Goal: Communication & Community: Answer question/provide support

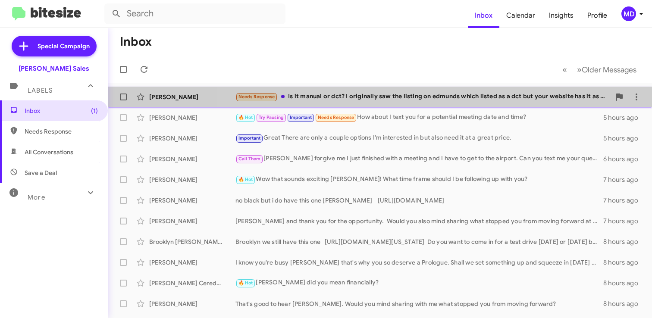
click at [409, 91] on div "[PERSON_NAME] Needs Response Is it manual or dct? I originally saw the listing …" at bounding box center [380, 96] width 531 height 17
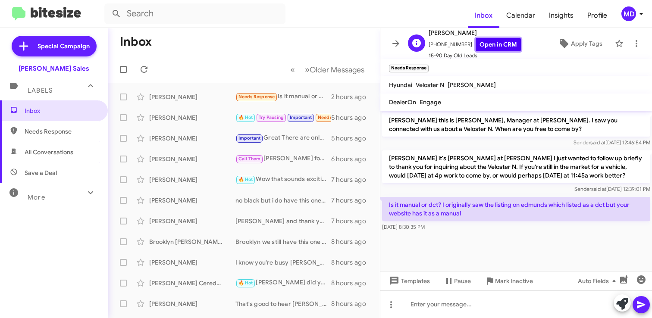
click at [489, 43] on link "Open in CRM" at bounding box center [498, 44] width 45 height 13
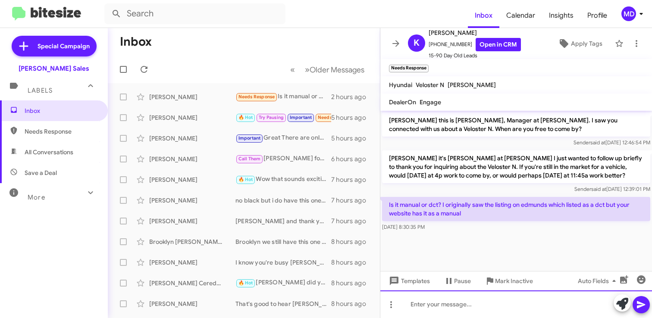
click at [435, 303] on div at bounding box center [517, 305] width 272 height 28
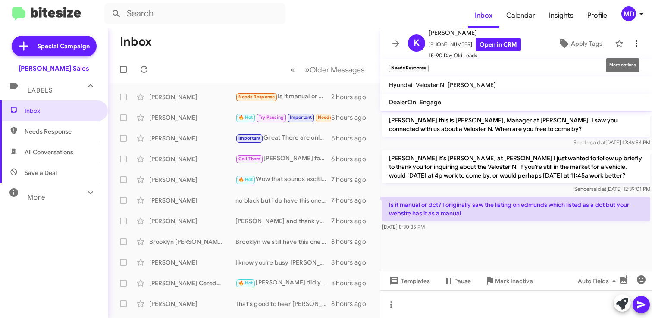
click at [639, 45] on icon at bounding box center [637, 43] width 10 height 10
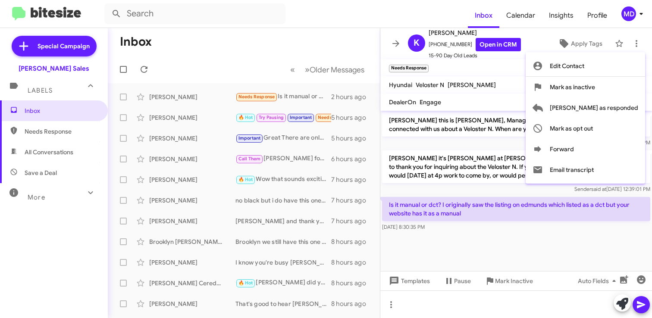
click at [396, 43] on div at bounding box center [326, 159] width 652 height 318
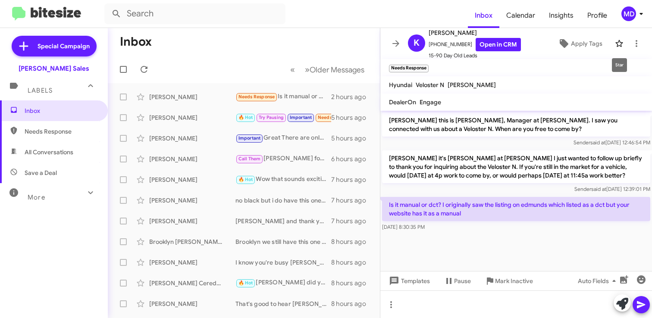
click at [620, 43] on icon at bounding box center [619, 43] width 10 height 10
click at [396, 44] on icon at bounding box center [396, 43] width 10 height 10
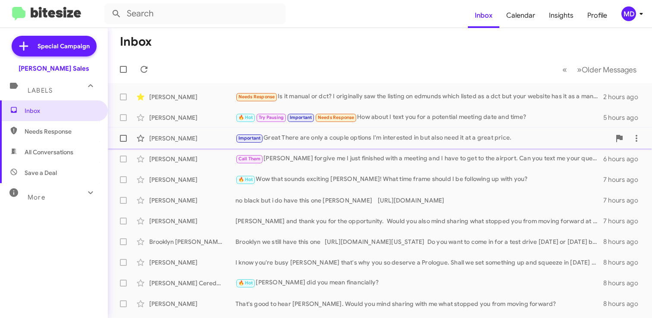
click at [408, 139] on div "Important Great There are only a couple options I'm interested in but also need…" at bounding box center [423, 138] width 375 height 10
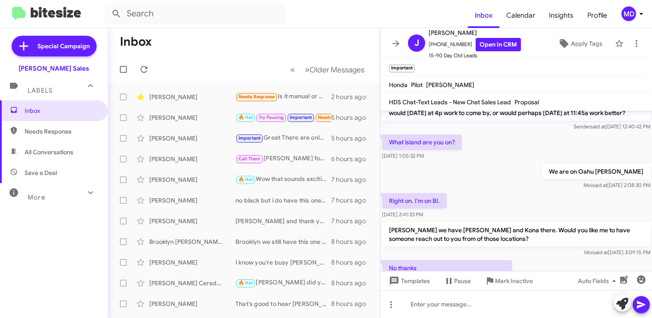
scroll to position [213, 0]
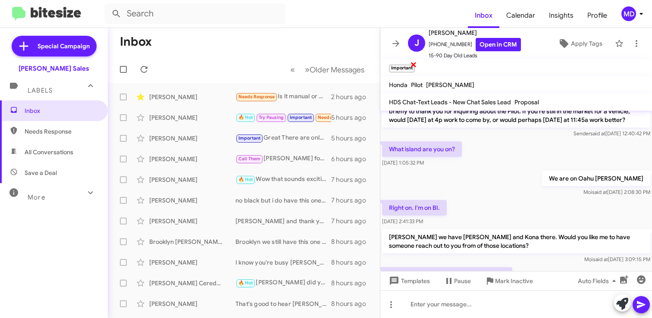
click at [413, 66] on span "×" at bounding box center [413, 64] width 7 height 10
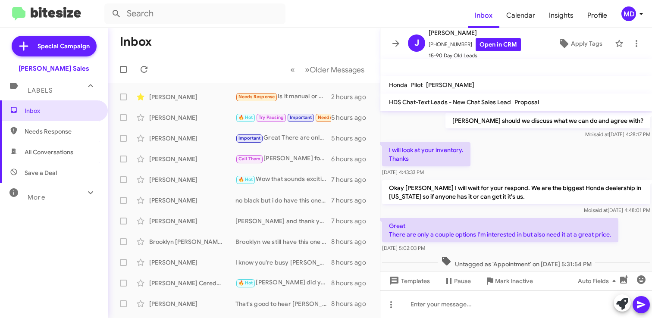
scroll to position [567, 0]
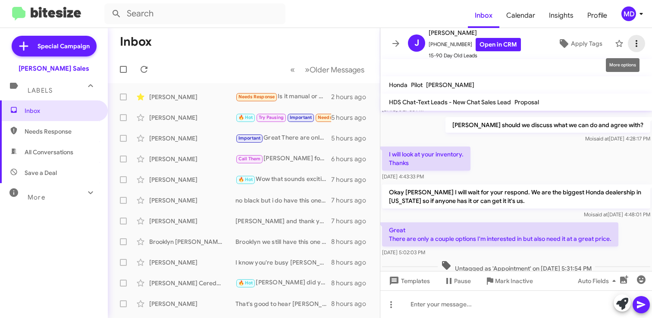
click at [636, 41] on icon at bounding box center [637, 43] width 2 height 7
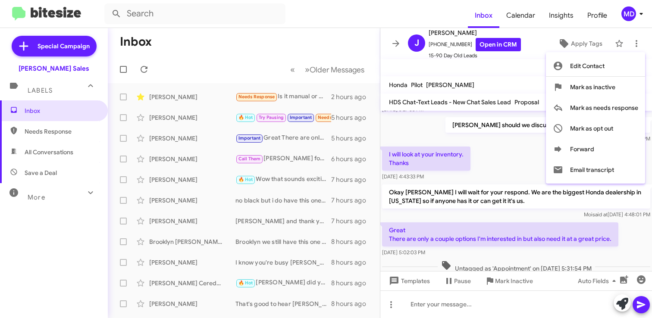
click at [497, 143] on div at bounding box center [326, 159] width 652 height 318
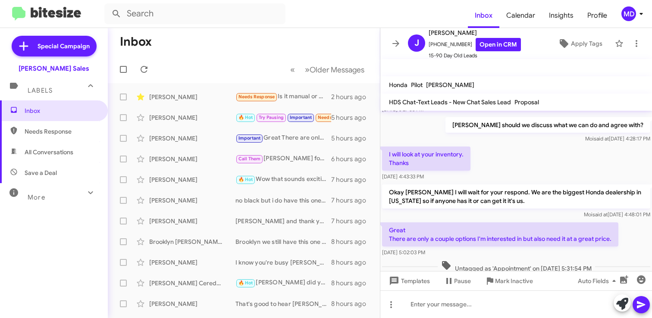
click at [565, 66] on mat-toolbar "Important ×" at bounding box center [517, 67] width 272 height 17
click at [397, 45] on icon at bounding box center [396, 43] width 7 height 6
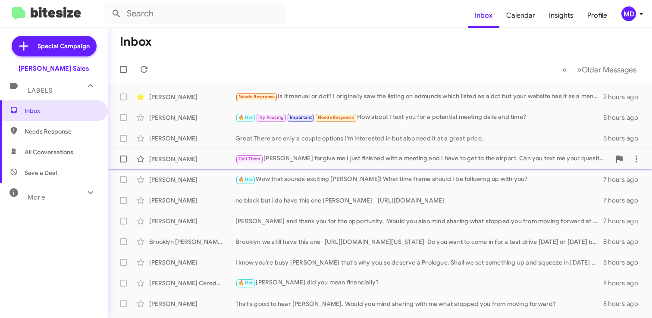
click at [312, 159] on div "Call Them [PERSON_NAME] forgive me I just finished with a meeting and I have to…" at bounding box center [423, 159] width 375 height 10
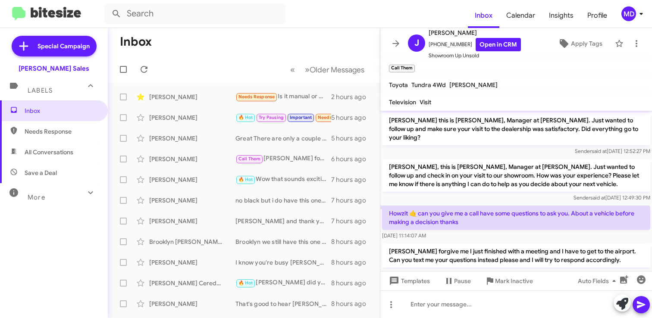
scroll to position [9, 0]
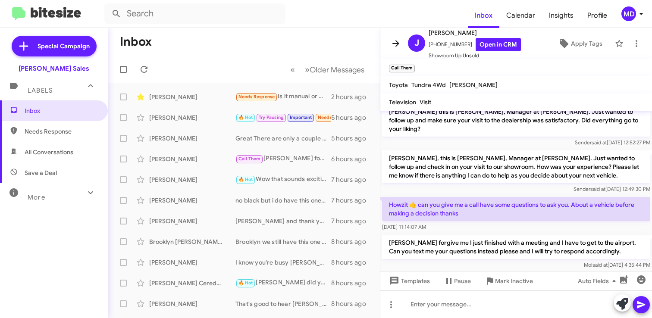
click at [399, 43] on icon at bounding box center [396, 43] width 7 height 6
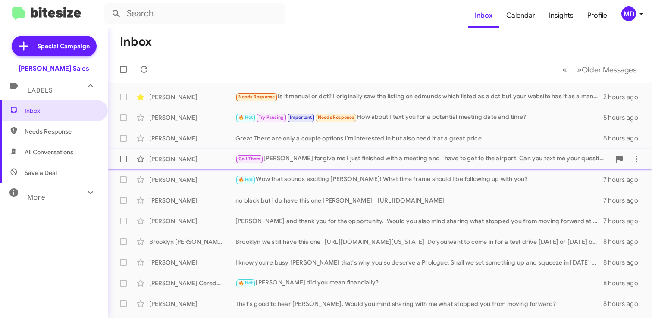
click at [330, 154] on div "Joe Miguel Call Them Joe forgive me I just finished with a meeting and I have t…" at bounding box center [380, 159] width 531 height 17
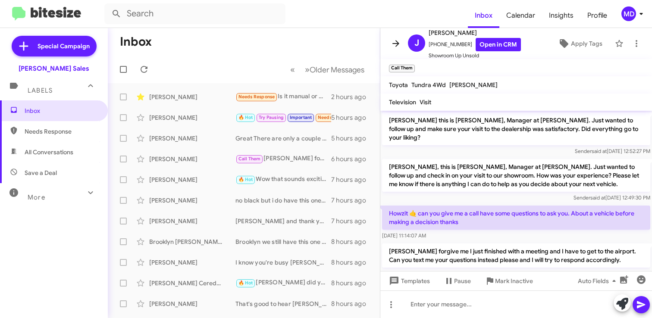
click at [397, 45] on icon at bounding box center [396, 43] width 7 height 6
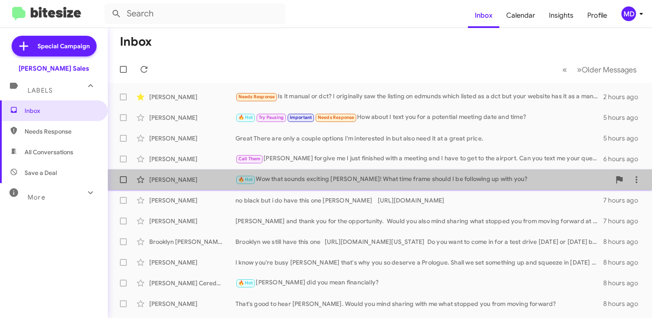
click at [305, 176] on div "🔥 Hot Wow that sounds exciting Michael! What time frame should I be following u…" at bounding box center [423, 180] width 375 height 10
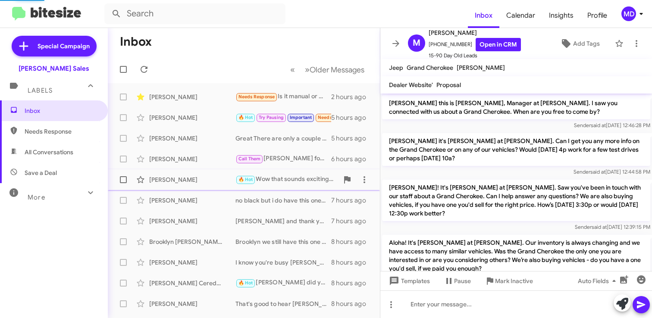
scroll to position [138, 0]
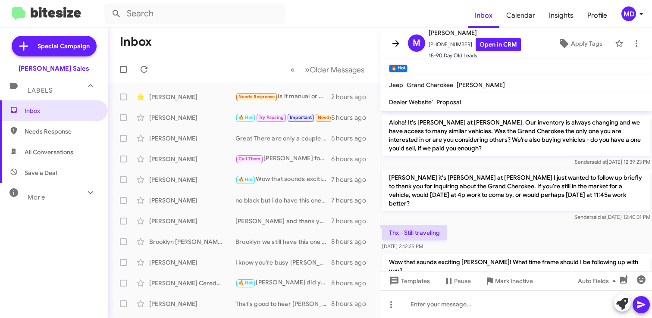
click at [395, 41] on icon at bounding box center [396, 43] width 10 height 10
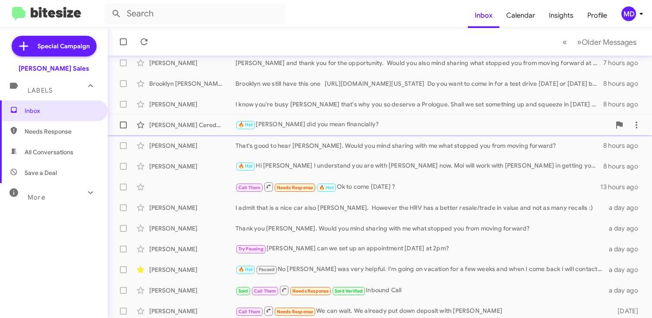
scroll to position [183, 0]
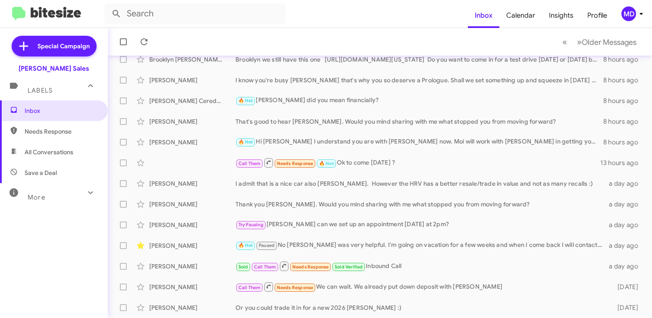
click at [37, 131] on span "Needs Response" at bounding box center [61, 131] width 73 height 9
type input "in:needs-response"
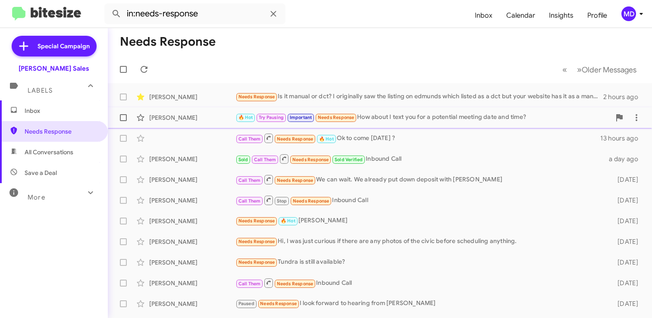
click at [441, 119] on div "🔥 Hot Try Pausing Important Needs Response How about I text you for a potential…" at bounding box center [423, 118] width 375 height 10
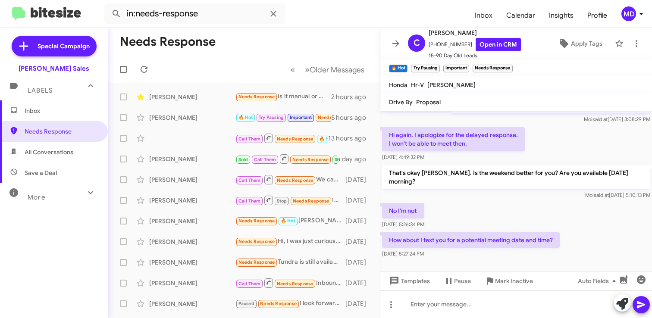
scroll to position [530, 0]
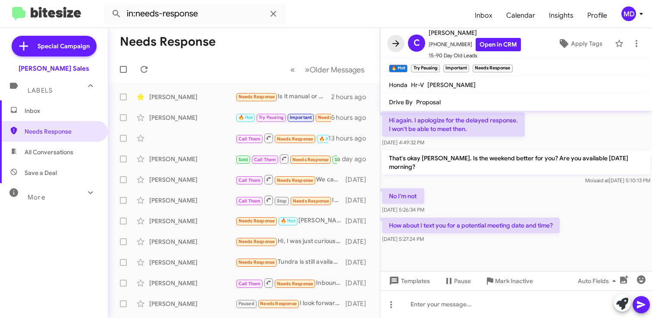
click at [398, 43] on icon at bounding box center [396, 43] width 7 height 6
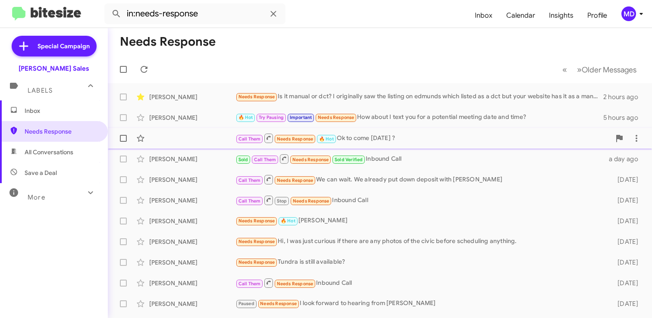
click at [413, 137] on div "Call Them Needs Response 🔥 Hot Ok to come today ?" at bounding box center [423, 138] width 375 height 11
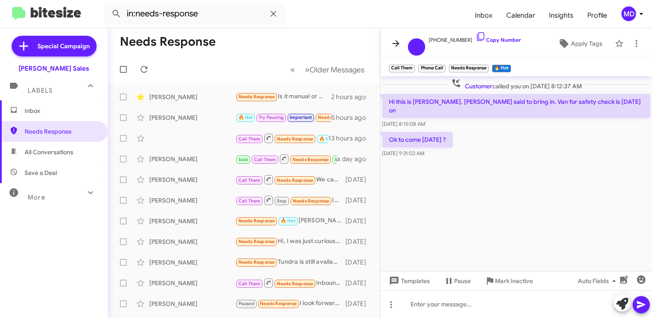
click at [395, 46] on icon at bounding box center [396, 43] width 10 height 10
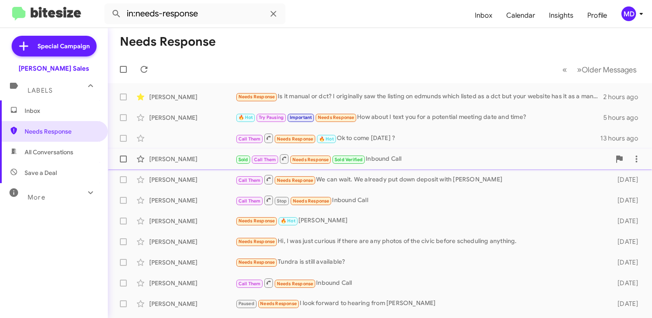
click at [413, 157] on div "Sold Call Them Needs Response Sold Verified Inbound Call" at bounding box center [423, 159] width 375 height 11
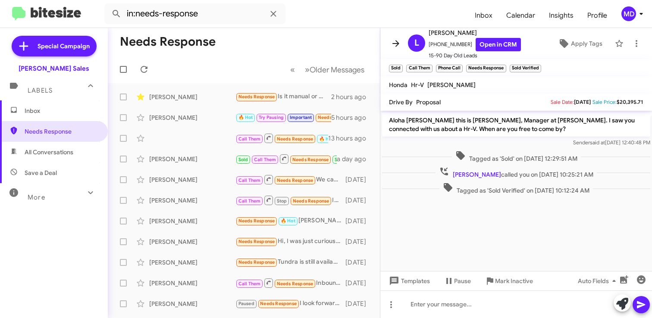
click at [400, 46] on icon at bounding box center [396, 43] width 10 height 10
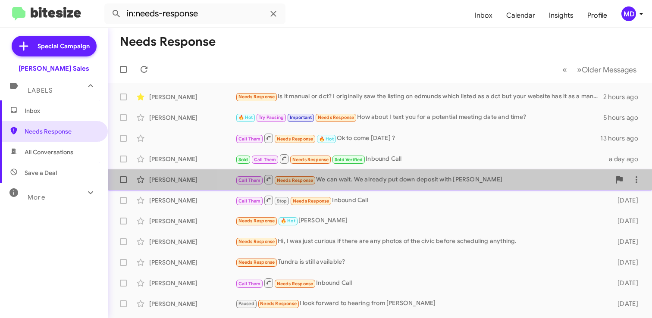
click at [411, 176] on div "Call Them Needs Response We can wait. We already put down deposit with Craig" at bounding box center [423, 179] width 375 height 11
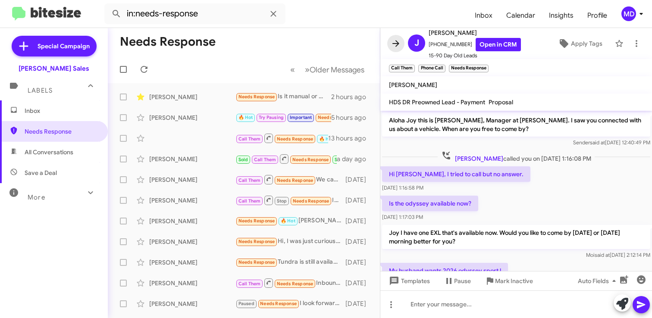
click at [394, 40] on icon at bounding box center [396, 43] width 10 height 10
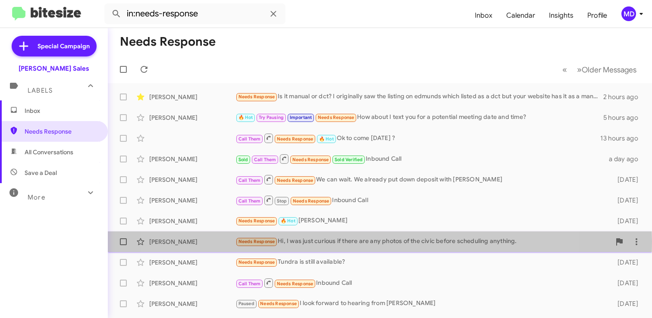
click at [342, 242] on div "Needs Response Hi, I was just curious if there are any photos of the civic befo…" at bounding box center [423, 242] width 375 height 10
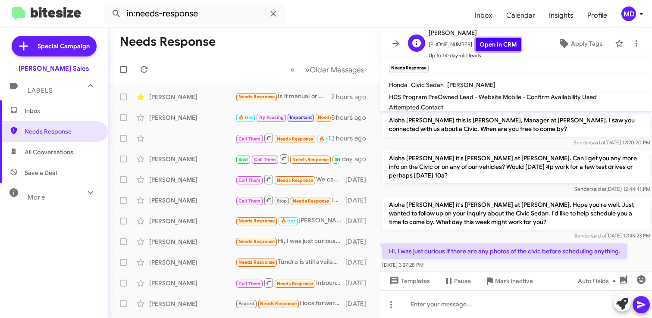
click at [503, 47] on link "Open in CRM" at bounding box center [498, 44] width 45 height 13
click at [620, 43] on icon at bounding box center [619, 43] width 10 height 10
click at [393, 46] on icon at bounding box center [396, 43] width 10 height 10
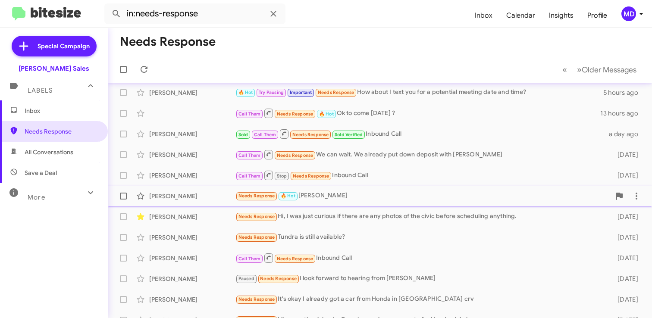
scroll to position [31, 0]
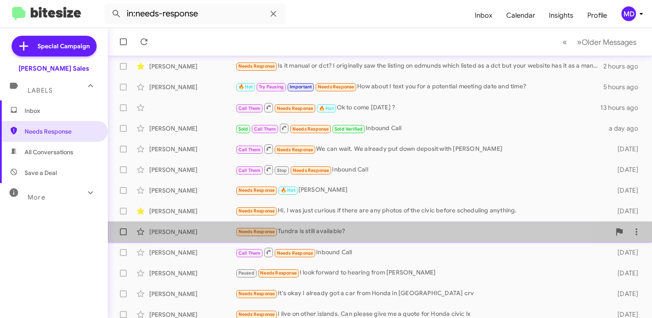
click at [349, 230] on div "Needs Response Tundra is still available?" at bounding box center [423, 232] width 375 height 10
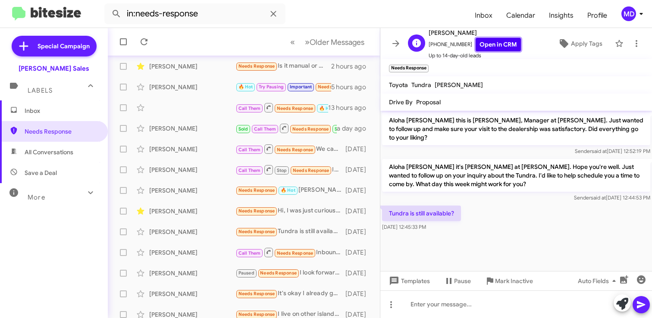
click at [494, 46] on link "Open in CRM" at bounding box center [498, 44] width 45 height 13
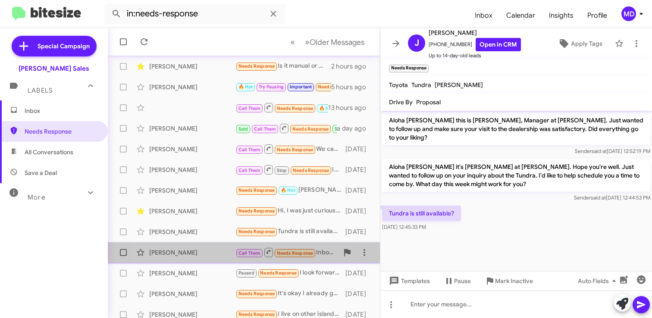
click at [201, 254] on div "Inocente Calma" at bounding box center [192, 253] width 86 height 9
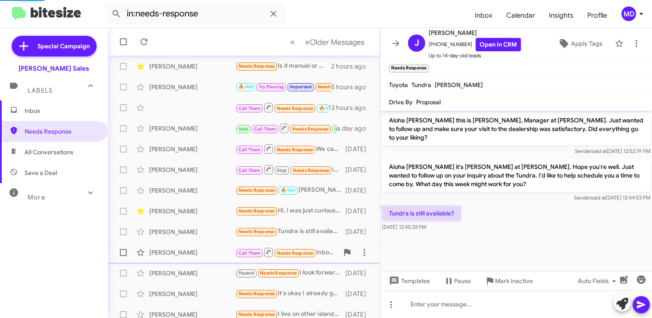
scroll to position [282, 0]
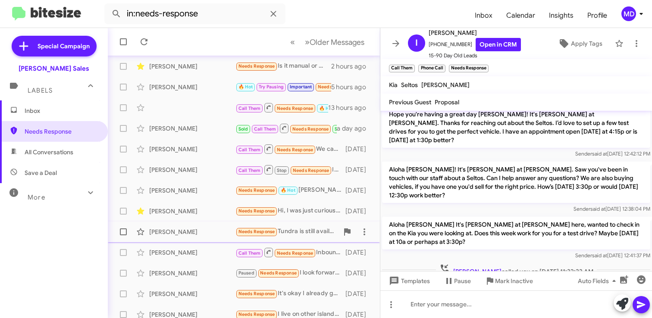
click at [196, 236] on div "Juan Jurado" at bounding box center [192, 232] width 86 height 9
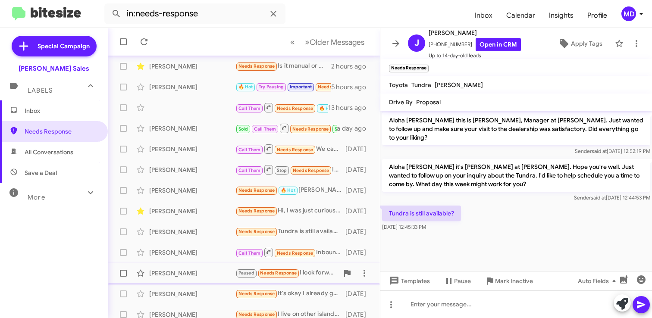
click at [194, 274] on div "Gregory Williams" at bounding box center [192, 273] width 86 height 9
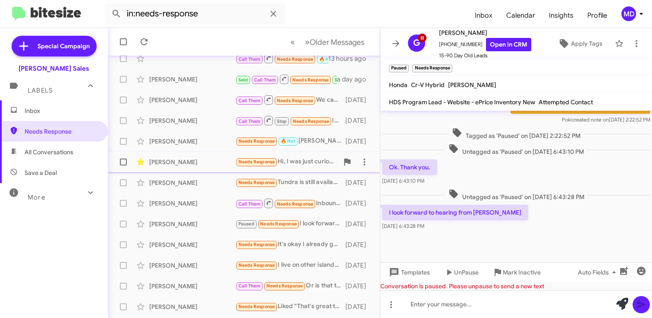
scroll to position [88, 0]
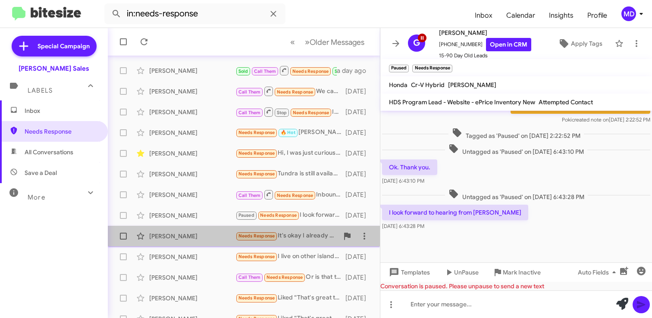
click at [191, 236] on div "Christian Keawe" at bounding box center [192, 236] width 86 height 9
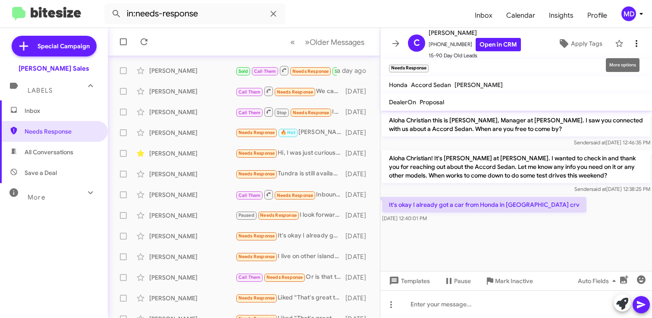
click at [640, 43] on icon at bounding box center [637, 43] width 10 height 10
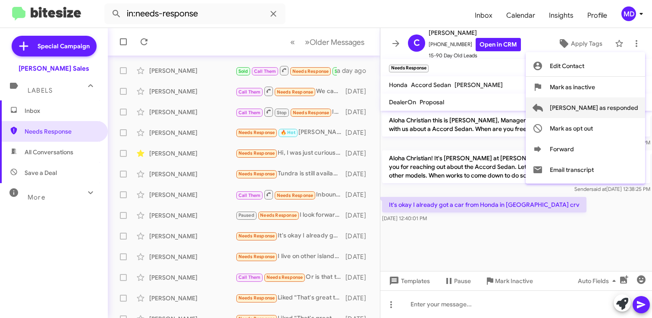
click at [614, 107] on span "[PERSON_NAME] as responded" at bounding box center [594, 108] width 88 height 21
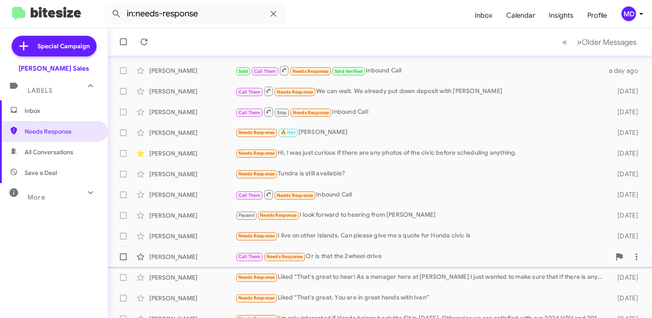
click at [200, 255] on div "Trina Kanahele" at bounding box center [192, 257] width 86 height 9
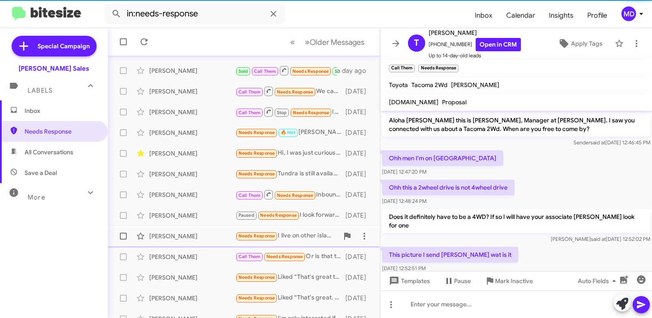
scroll to position [177, 0]
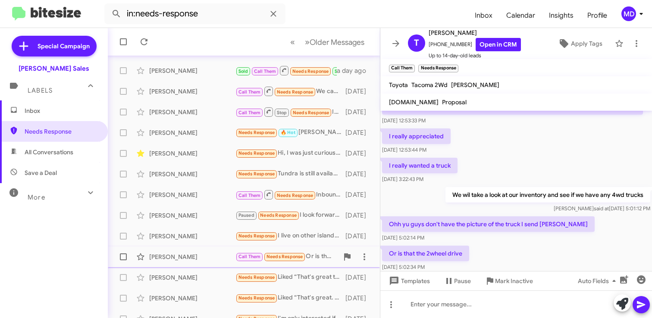
click at [172, 257] on div "Trina Kanahele" at bounding box center [192, 257] width 86 height 9
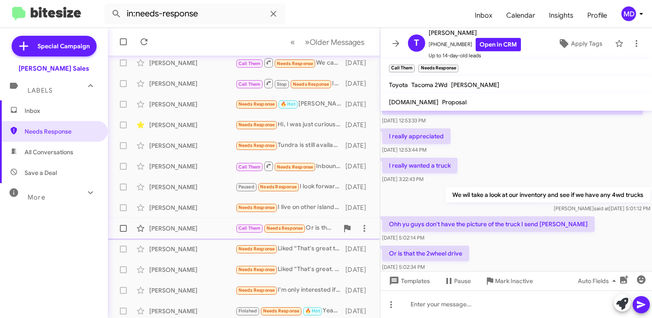
scroll to position [137, 0]
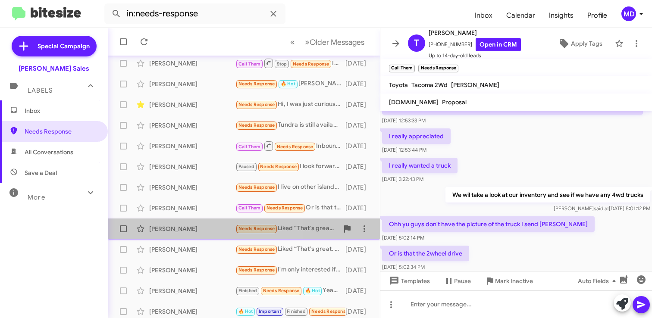
click at [177, 228] on div "Darby Matsumoto" at bounding box center [192, 229] width 86 height 9
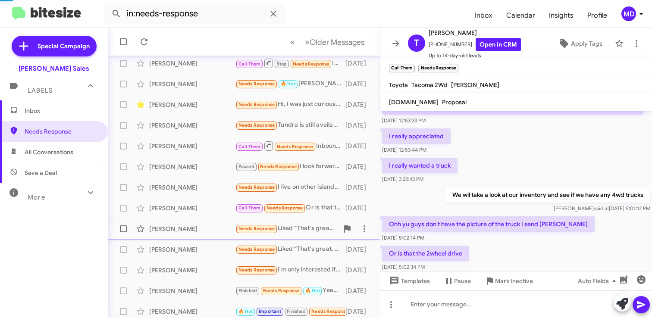
scroll to position [31, 0]
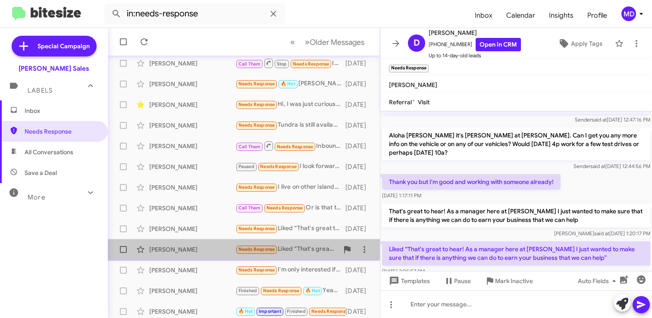
click at [161, 248] on div "Bernard Marinas" at bounding box center [192, 250] width 86 height 9
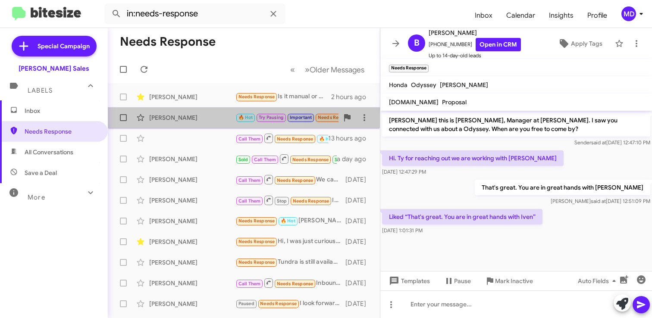
click at [178, 114] on div "[PERSON_NAME]" at bounding box center [192, 117] width 86 height 9
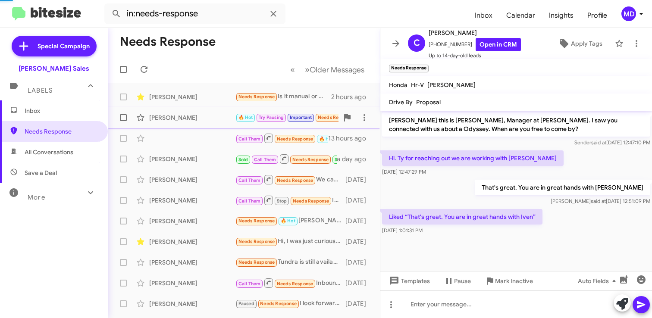
scroll to position [530, 0]
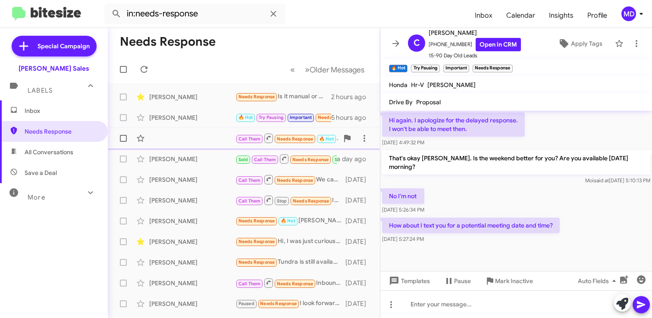
click at [179, 140] on div "Call Them Needs Response 🔥 Hot Ok to come today ? 13 hours ago" at bounding box center [244, 138] width 258 height 17
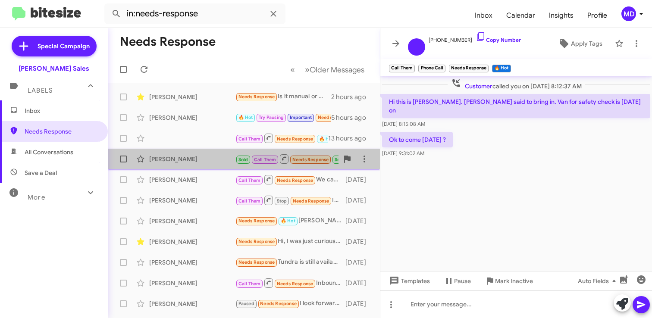
click at [173, 157] on div "[PERSON_NAME]" at bounding box center [192, 159] width 86 height 9
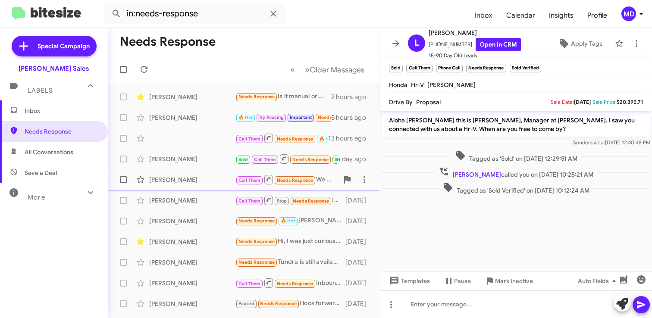
click at [173, 174] on div "Joy Mendoza Call Them Needs Response We can wait. We already put down deposit w…" at bounding box center [244, 179] width 258 height 17
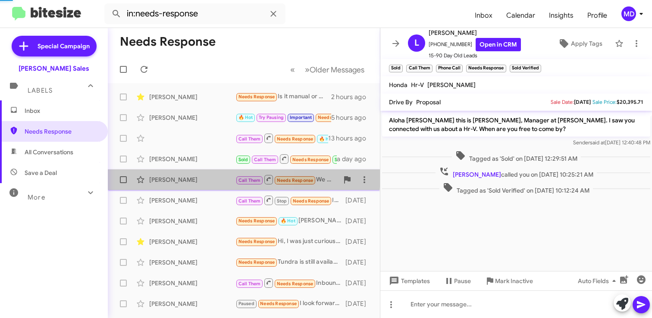
scroll to position [64, 0]
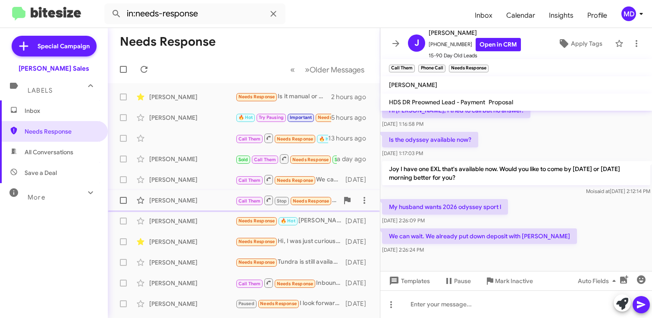
click at [177, 201] on div "Carl Simon" at bounding box center [192, 200] width 86 height 9
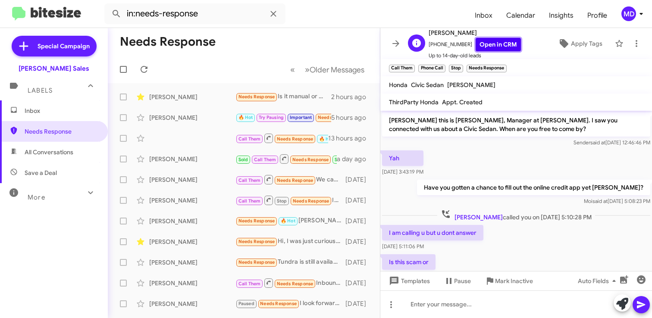
click at [495, 46] on link "Open in CRM" at bounding box center [498, 44] width 45 height 13
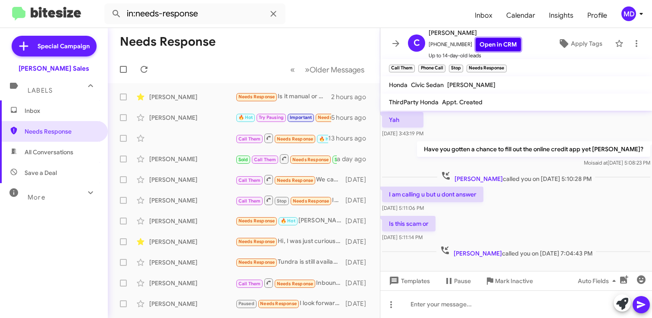
scroll to position [42, 0]
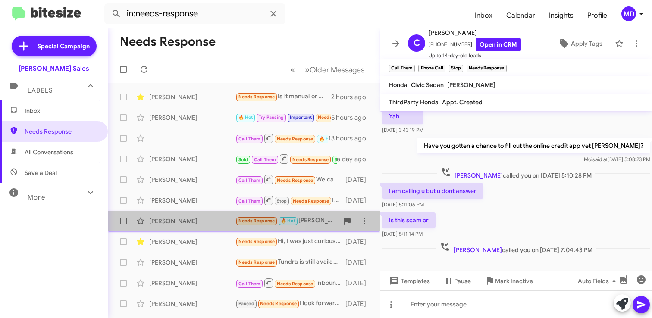
click at [178, 220] on div "Sydni Taylor" at bounding box center [192, 221] width 86 height 9
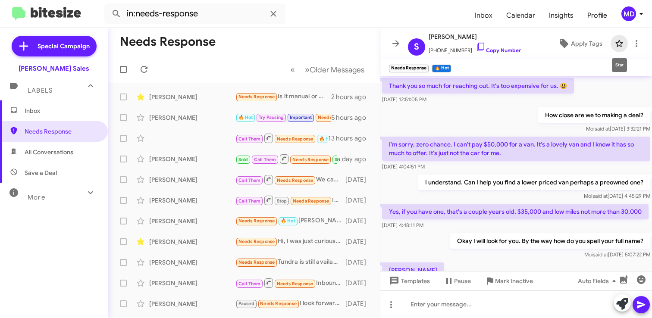
click at [619, 44] on icon at bounding box center [619, 43] width 10 height 10
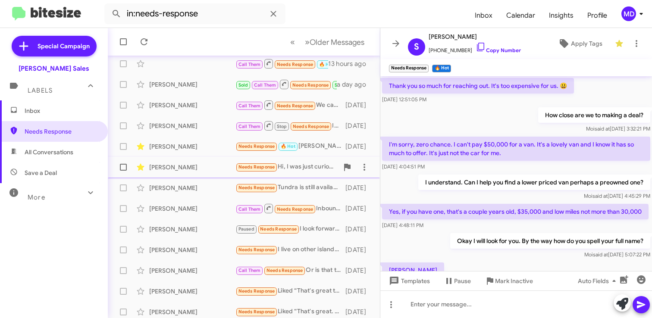
scroll to position [85, 0]
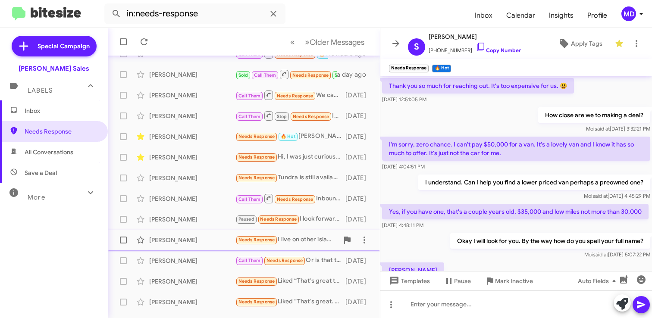
click at [185, 240] on div "Alwyn Sambrano" at bounding box center [192, 240] width 86 height 9
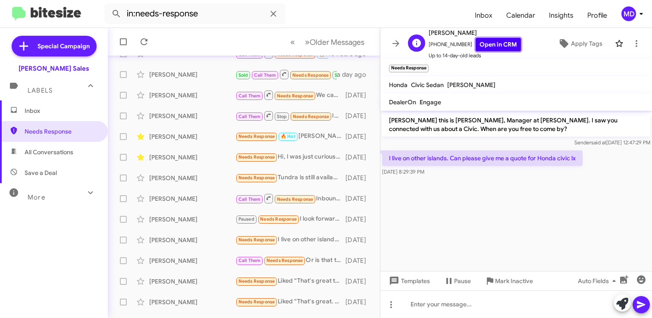
click at [489, 47] on link "Open in CRM" at bounding box center [498, 44] width 45 height 13
click at [617, 43] on icon at bounding box center [619, 43] width 7 height 7
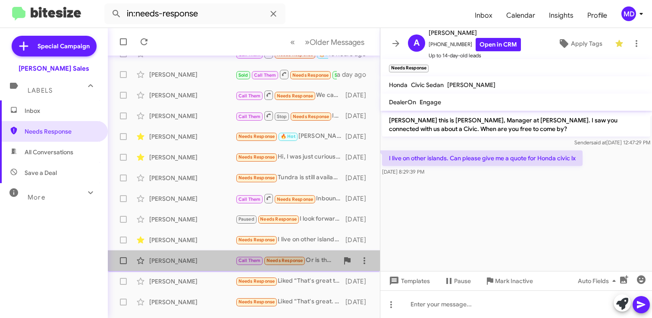
click at [165, 259] on div "Trina Kanahele" at bounding box center [192, 261] width 86 height 9
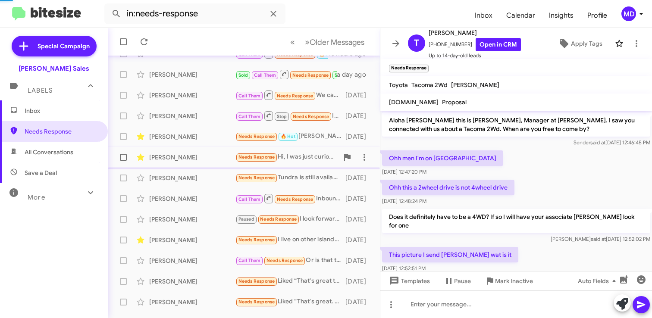
scroll to position [195, 0]
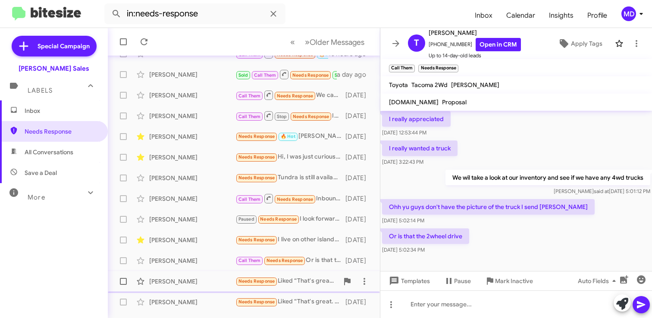
click at [191, 289] on div "Darby Matsumoto Needs Response Liked “That's great to hear! As a manager here a…" at bounding box center [244, 281] width 258 height 17
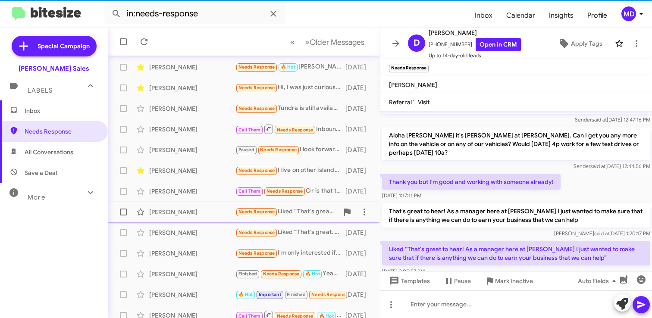
scroll to position [162, 0]
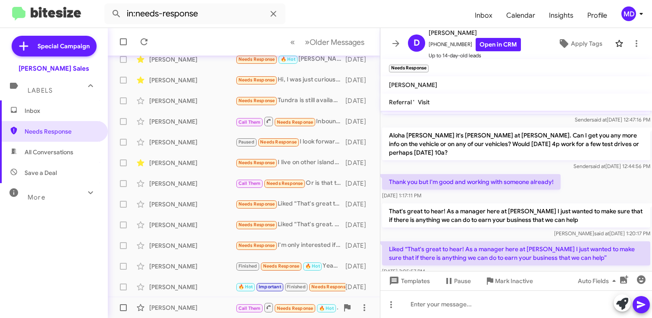
click at [181, 304] on div "Jay Zoch" at bounding box center [192, 308] width 86 height 9
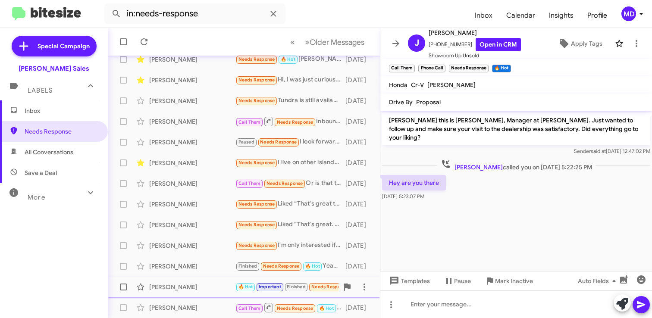
click at [184, 287] on div "Ben Soliven" at bounding box center [192, 287] width 86 height 9
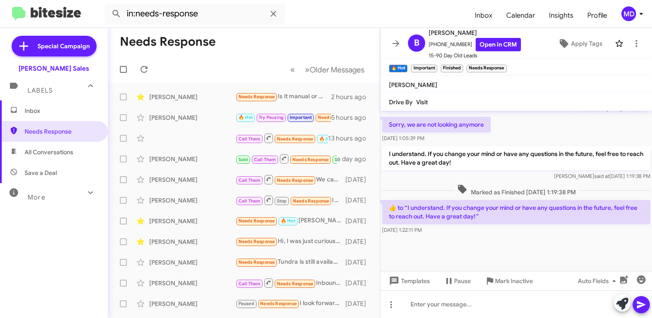
click at [51, 105] on span "Inbox" at bounding box center [54, 111] width 108 height 21
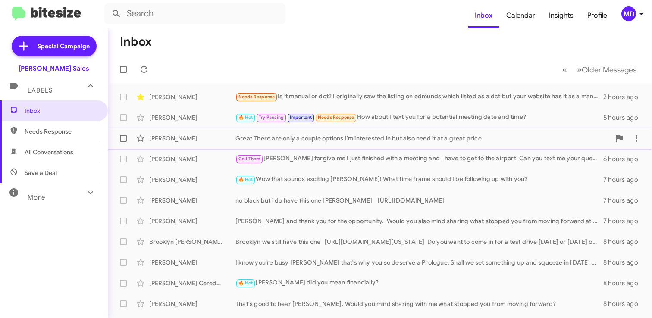
click at [272, 134] on div "Great There are only a couple options I'm interested in but also need it at a g…" at bounding box center [423, 138] width 375 height 9
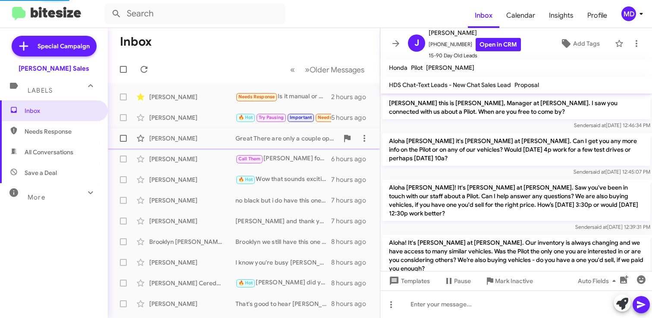
scroll to position [593, 0]
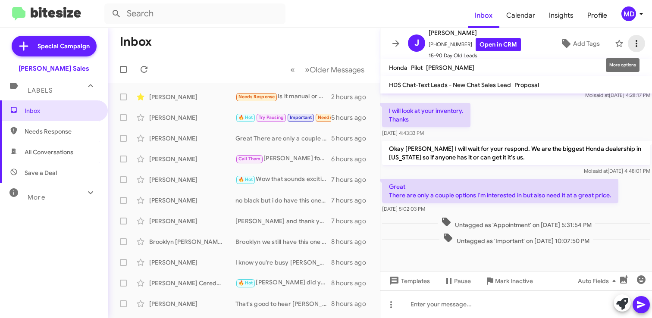
click at [635, 41] on icon at bounding box center [637, 43] width 10 height 10
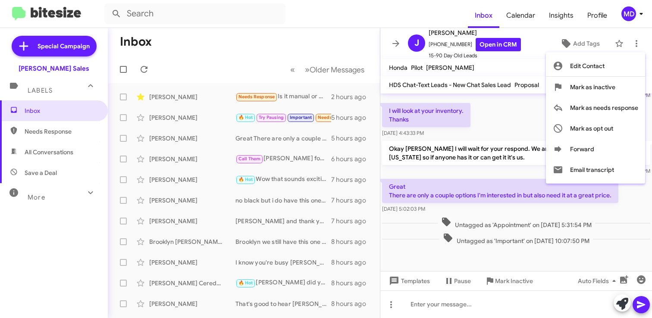
click at [589, 45] on div at bounding box center [326, 159] width 652 height 318
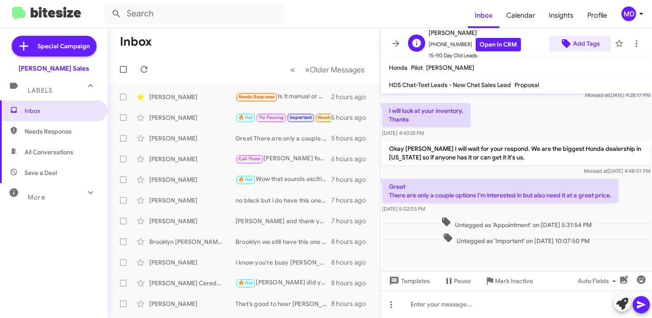
click at [584, 45] on span "Add Tags" at bounding box center [586, 44] width 27 height 16
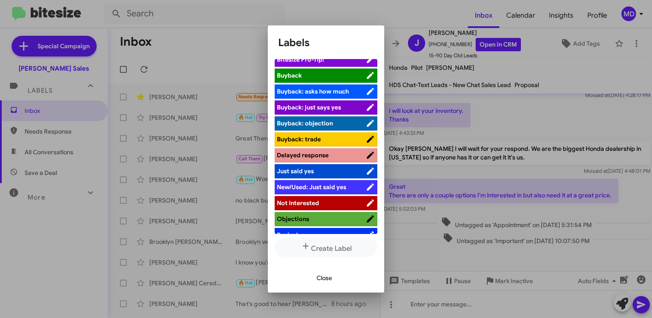
scroll to position [0, 0]
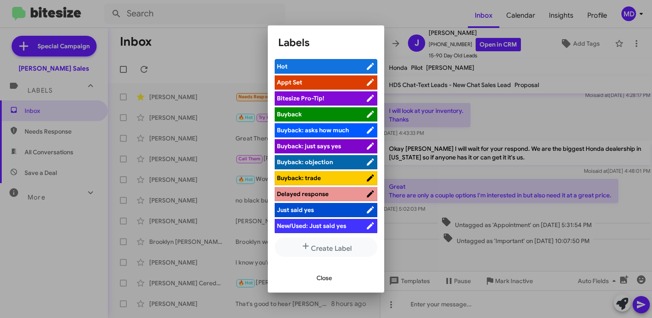
click at [286, 66] on span "Hot" at bounding box center [282, 67] width 11 height 8
click at [326, 275] on span "Close" at bounding box center [325, 279] width 16 height 16
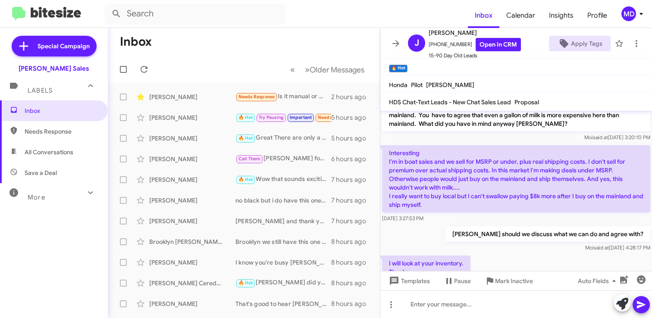
scroll to position [350, 0]
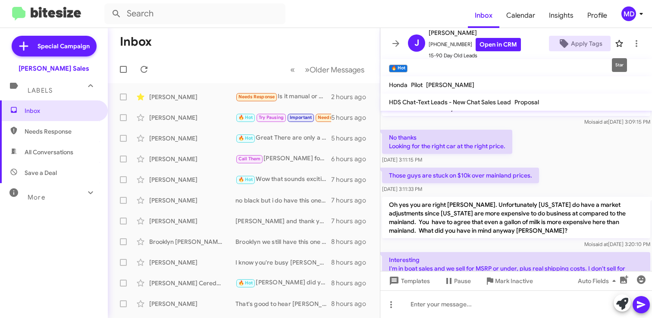
click at [617, 44] on icon at bounding box center [619, 43] width 7 height 7
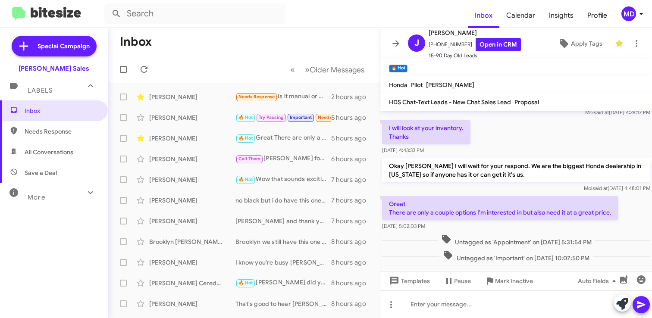
scroll to position [610, 0]
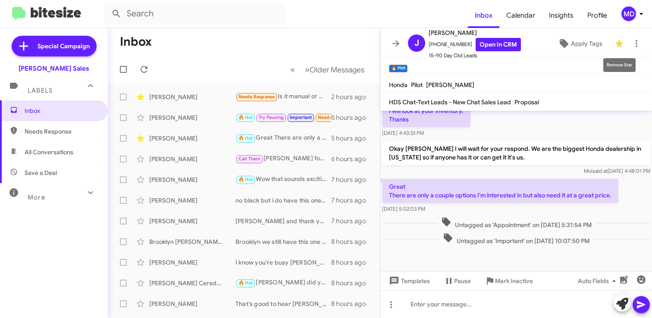
click at [619, 45] on icon at bounding box center [619, 43] width 7 height 7
click at [571, 41] on span "Apply Tags" at bounding box center [580, 44] width 48 height 16
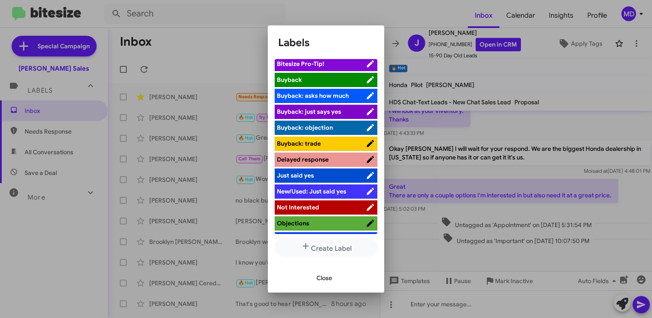
scroll to position [97, 0]
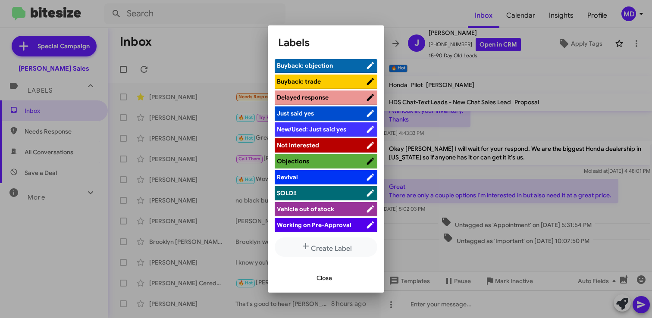
click at [328, 277] on span "Close" at bounding box center [325, 279] width 16 height 16
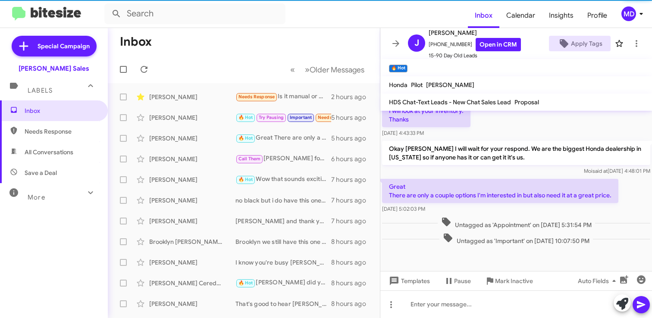
click at [618, 68] on mat-toolbar "🔥 Hot ×" at bounding box center [517, 67] width 272 height 17
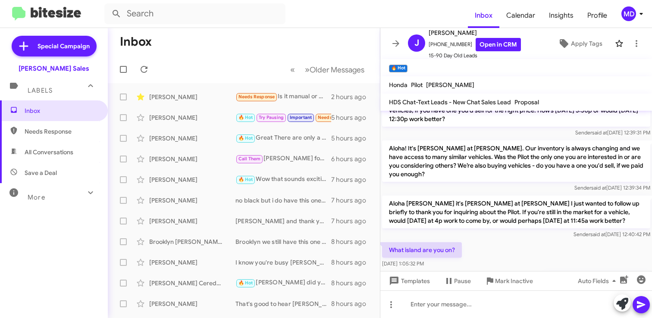
scroll to position [94, 0]
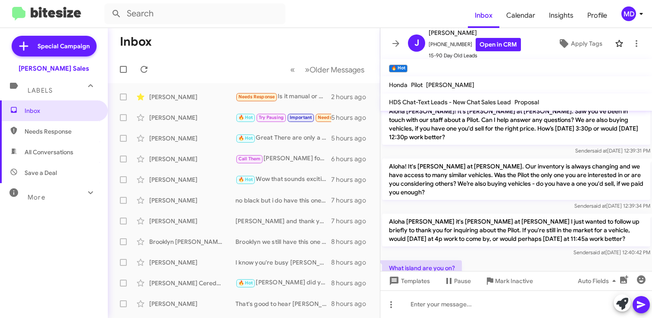
click at [337, 43] on mat-toolbar-row "Inbox" at bounding box center [244, 42] width 272 height 28
click at [67, 135] on span "Needs Response" at bounding box center [61, 131] width 73 height 9
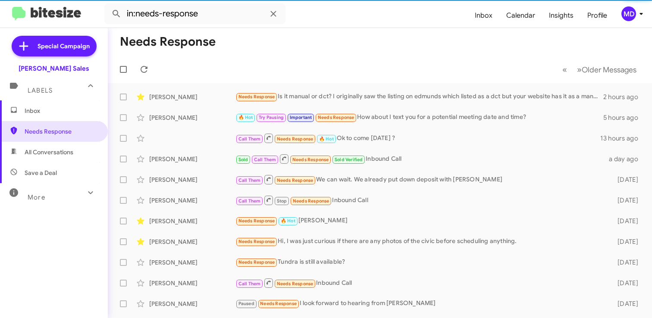
click at [58, 155] on span "All Conversations" at bounding box center [49, 152] width 49 height 9
type input "in:all-conversations"
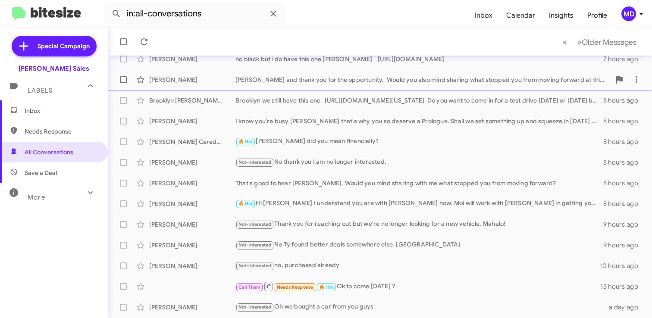
scroll to position [164, 0]
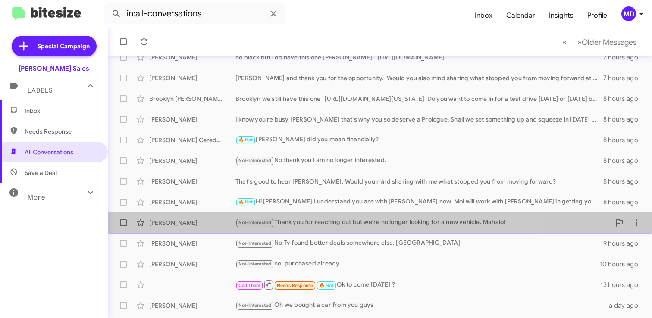
click at [322, 220] on div "Not-Interested Thank you for reaching out but we're no longer looking for a new…" at bounding box center [423, 223] width 375 height 10
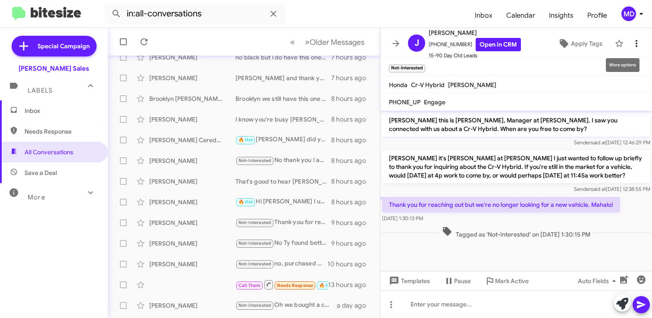
click at [637, 42] on icon at bounding box center [637, 43] width 10 height 10
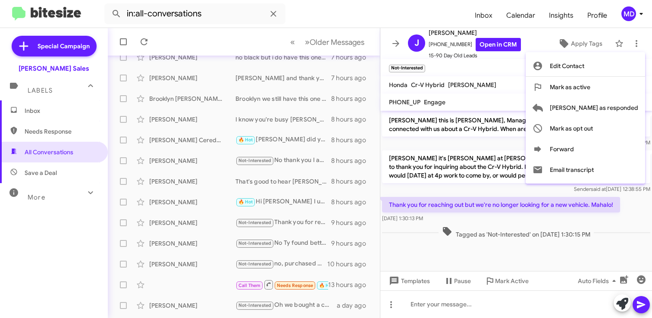
click at [377, 19] on div at bounding box center [326, 159] width 652 height 318
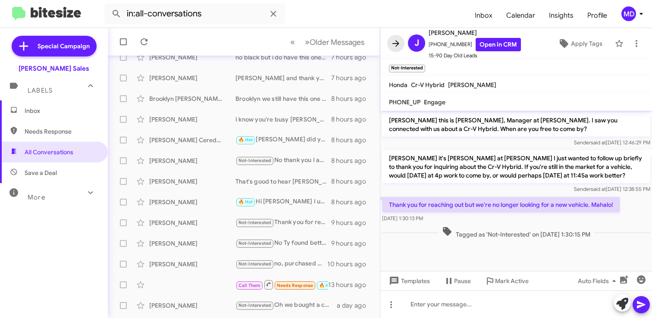
click at [395, 41] on icon at bounding box center [396, 43] width 10 height 10
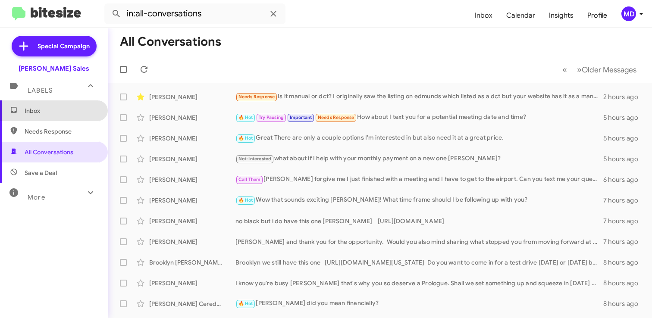
click at [46, 110] on span "Inbox" at bounding box center [61, 111] width 73 height 9
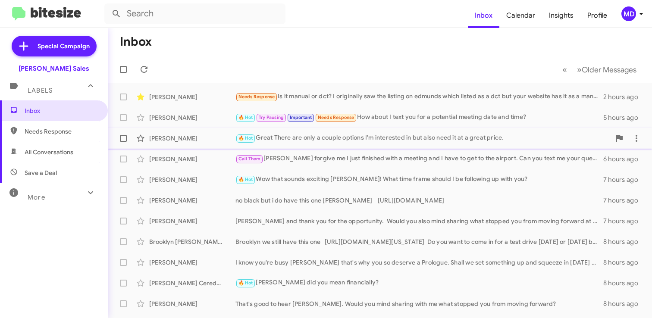
click at [480, 135] on div "🔥 Hot Great There are only a couple options I'm interested in but also need it …" at bounding box center [423, 138] width 375 height 10
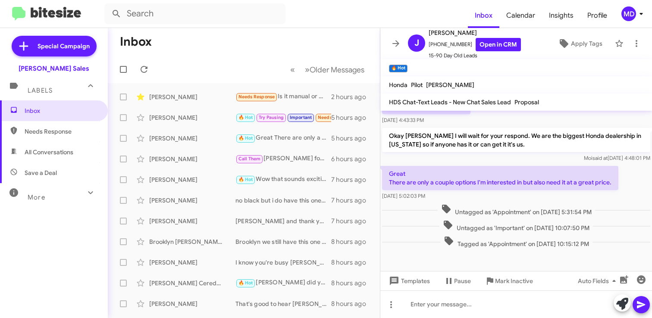
scroll to position [628, 0]
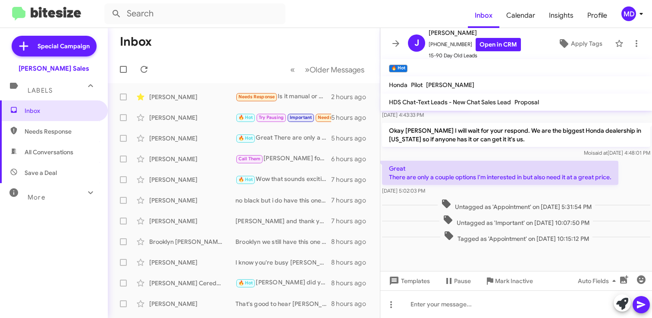
click at [540, 82] on mat-toolbar "Honda Pilot Luiz Jardini" at bounding box center [517, 84] width 272 height 17
click at [607, 69] on mat-toolbar "🔥 Hot ×" at bounding box center [517, 67] width 272 height 17
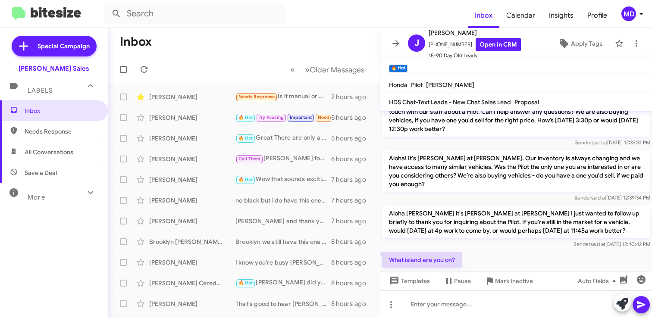
scroll to position [86, 0]
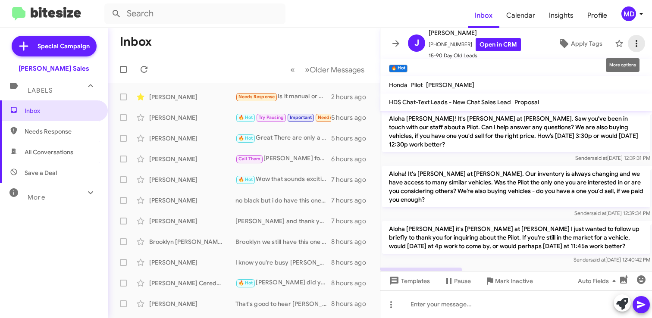
click at [638, 43] on icon at bounding box center [637, 43] width 10 height 10
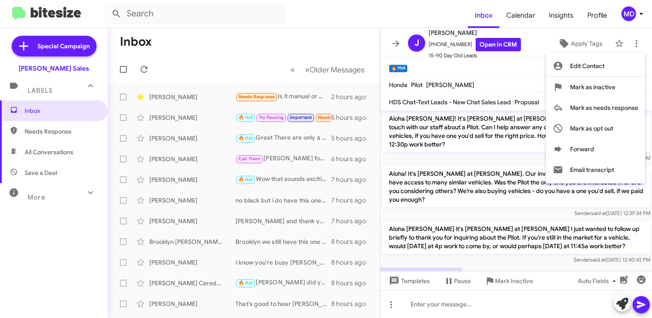
click at [637, 43] on div at bounding box center [326, 159] width 652 height 318
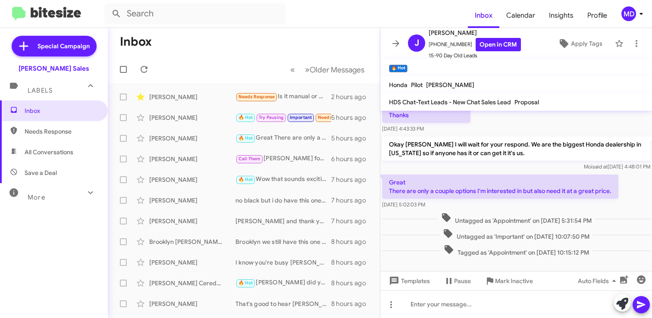
scroll to position [628, 0]
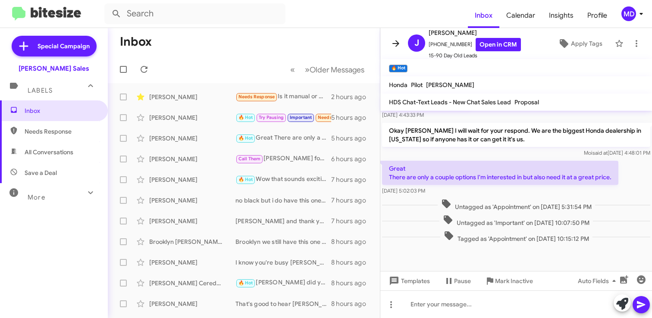
click at [394, 40] on icon at bounding box center [396, 43] width 10 height 10
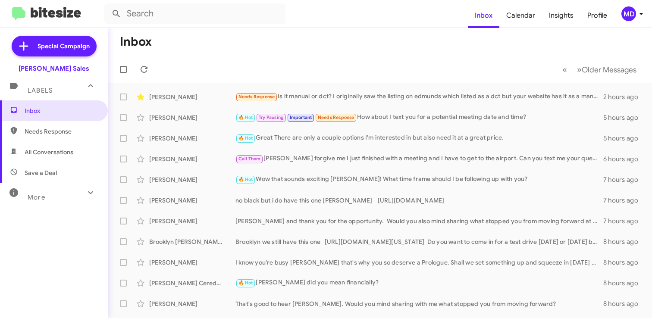
click at [198, 63] on mat-toolbar-row "« Previous » Next Older Messages" at bounding box center [380, 70] width 545 height 28
click at [560, 14] on span "Insights" at bounding box center [561, 15] width 38 height 25
